Goal: Task Accomplishment & Management: Manage account settings

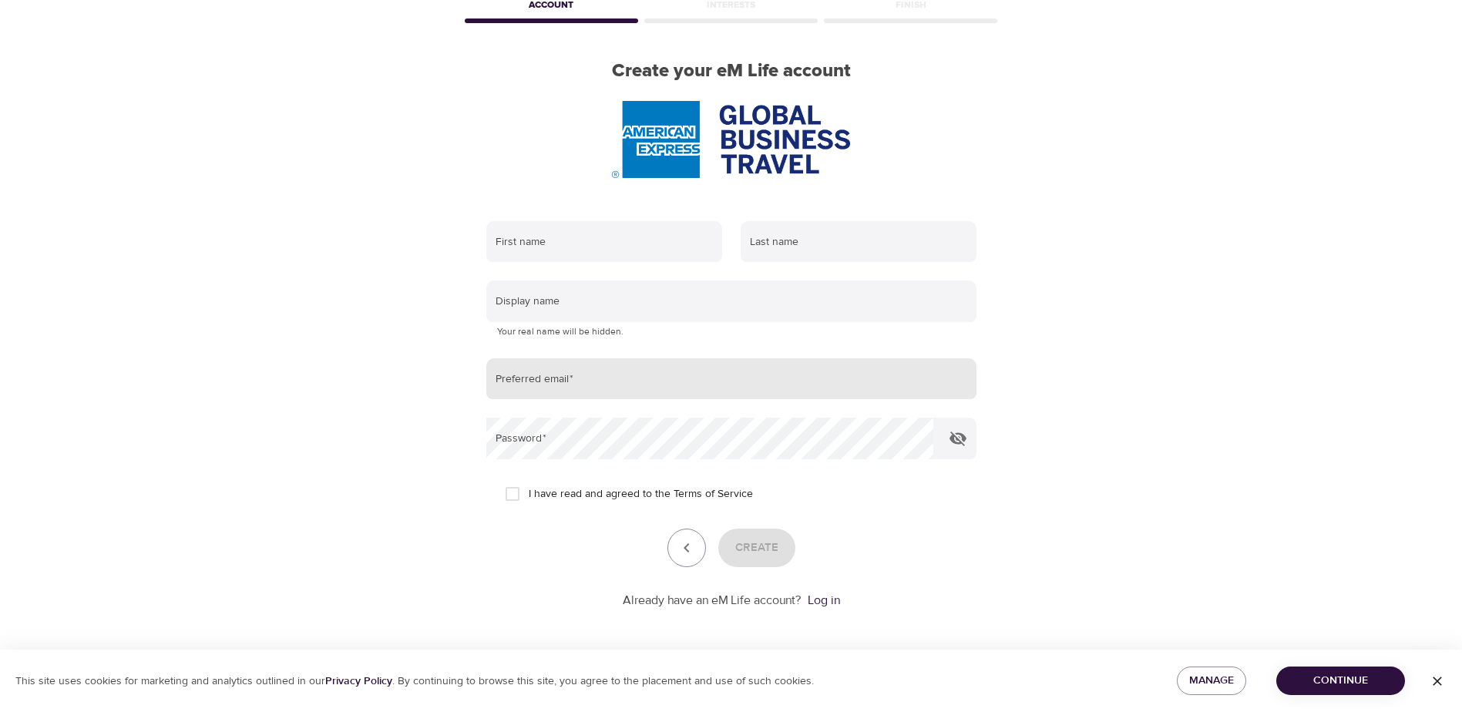
scroll to position [88, 0]
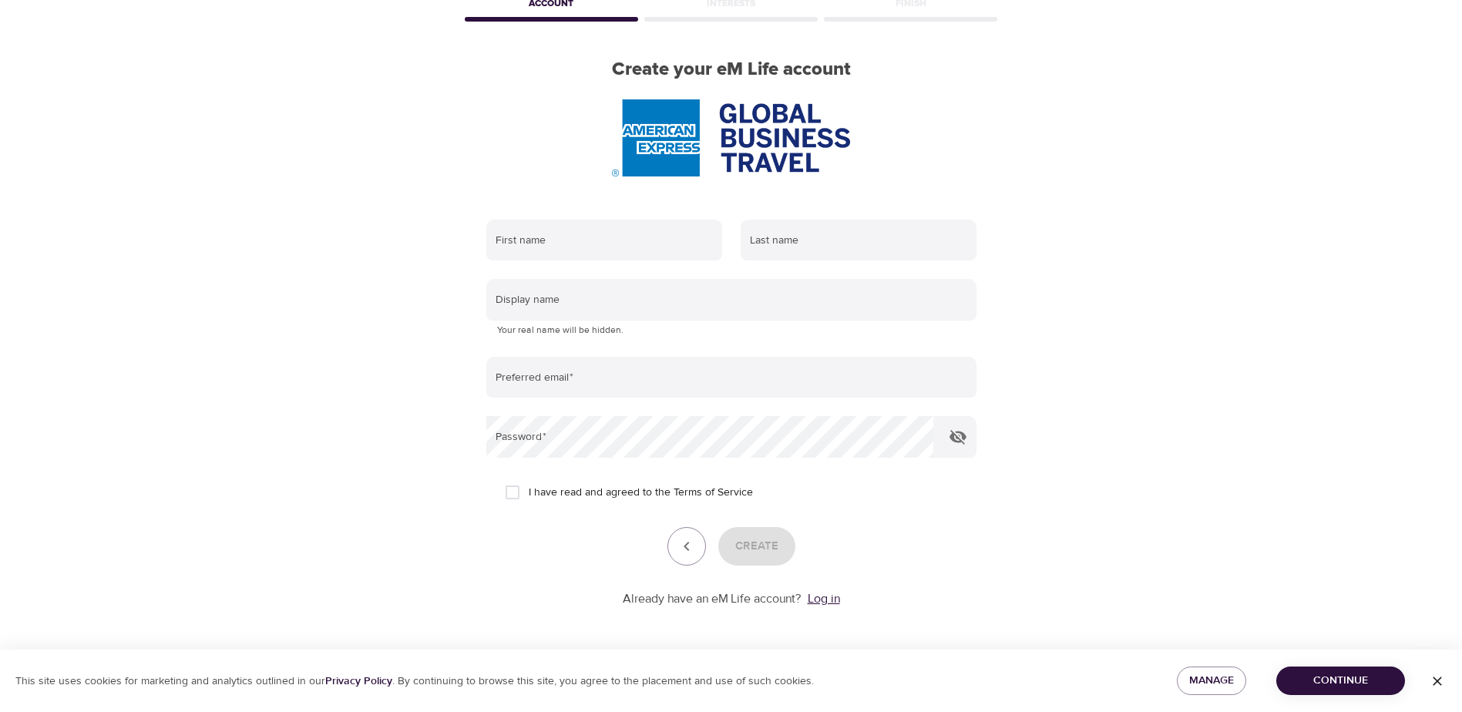
click at [834, 605] on link "Log in" at bounding box center [823, 598] width 32 height 15
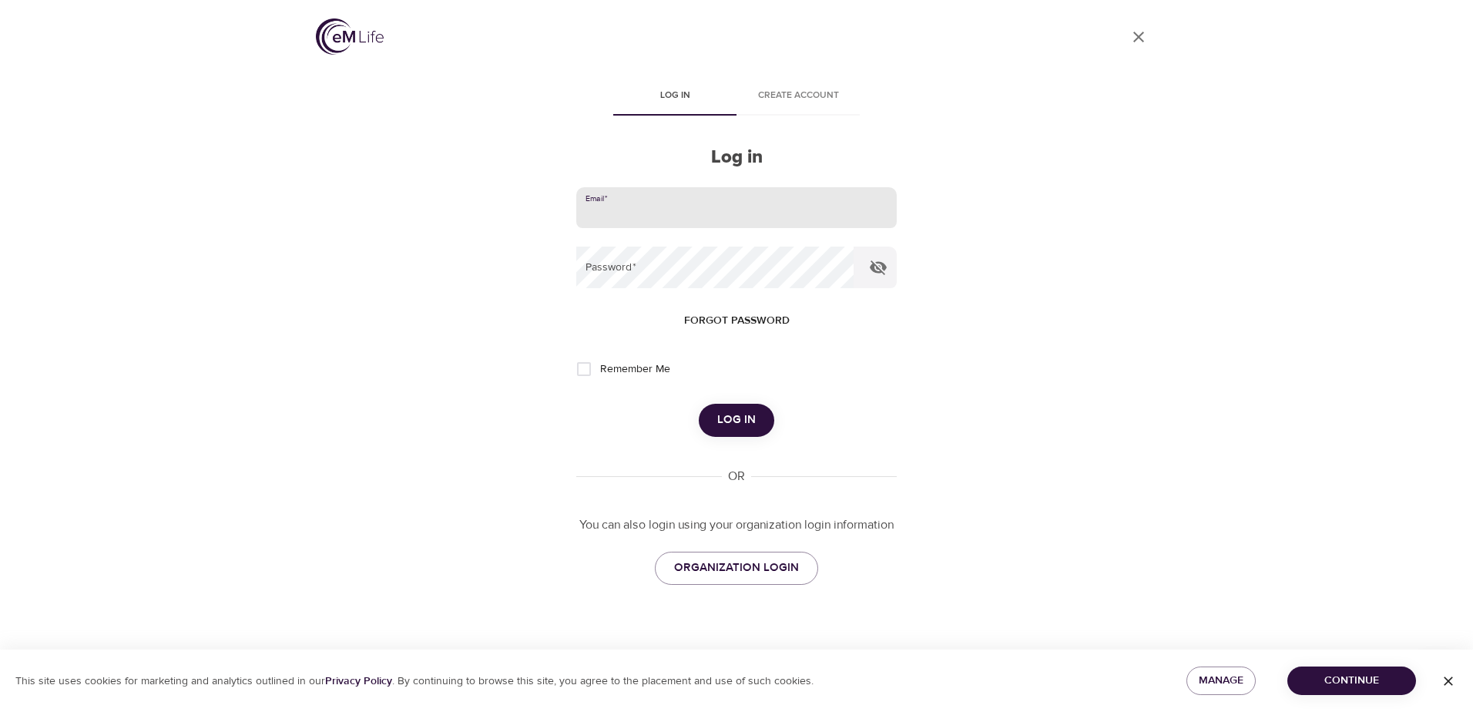
click at [641, 215] on input "email" at bounding box center [736, 208] width 320 height 42
type input "[PERSON_NAME][EMAIL_ADDRESS][PERSON_NAME][DOMAIN_NAME]"
click at [699, 404] on button "Log in" at bounding box center [737, 420] width 76 height 32
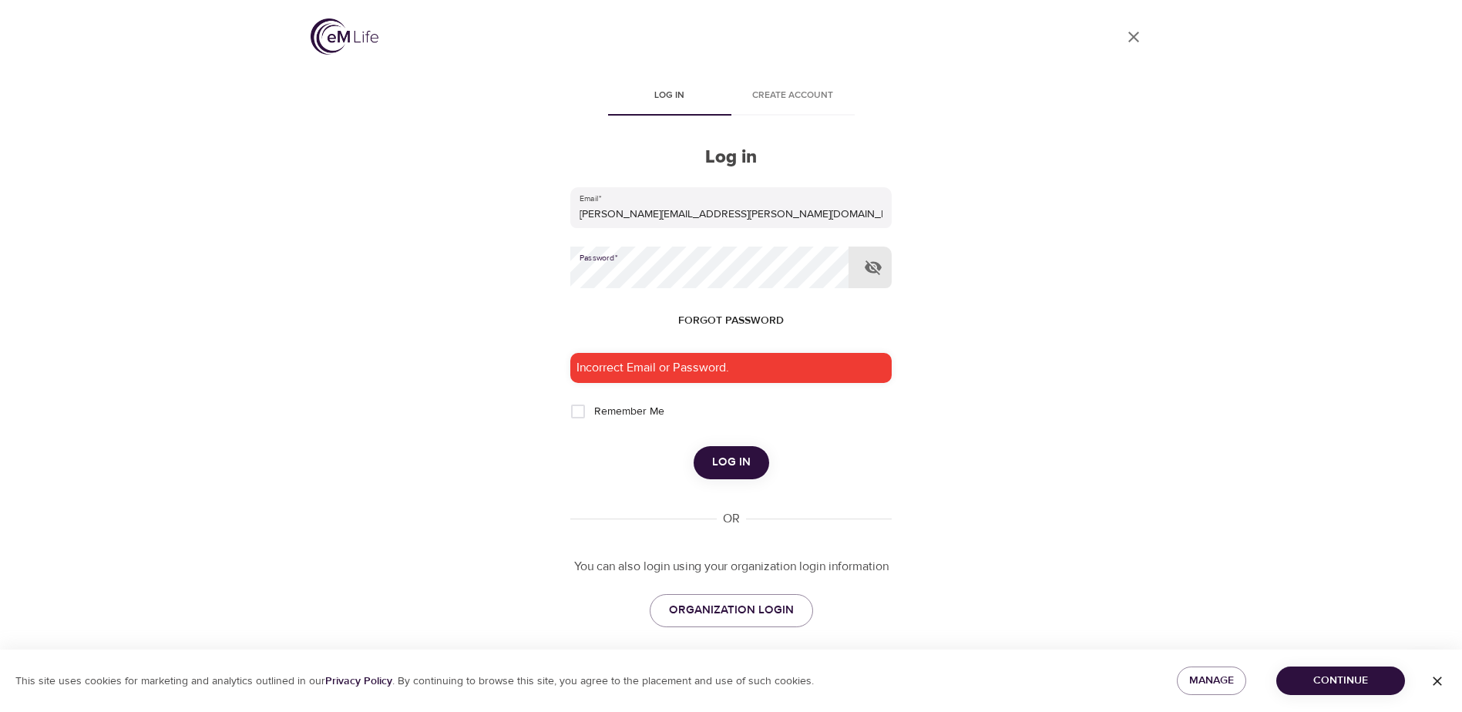
click at [693, 446] on button "Log in" at bounding box center [731, 462] width 76 height 32
drag, startPoint x: 755, startPoint y: 213, endPoint x: 463, endPoint y: 210, distance: 292.0
click at [463, 210] on div "User Profile Log in Create account Log in Email   * [PERSON_NAME][EMAIL_ADDRESS…" at bounding box center [731, 356] width 878 height 712
click at [1093, 178] on div "User Profile Log in Create account Log in Email   * carey.fishman@amexgbt.com P…" at bounding box center [731, 356] width 878 height 712
